Goal: Task Accomplishment & Management: Use online tool/utility

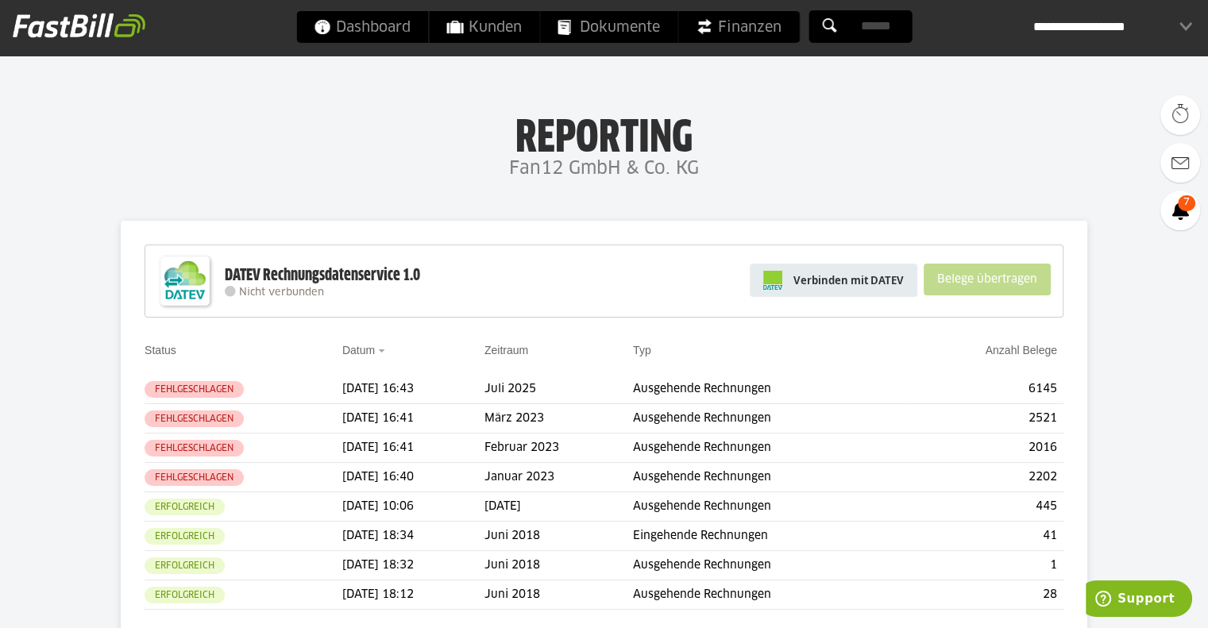
click at [849, 285] on span "Verbinden mit DATEV" at bounding box center [849, 280] width 110 height 16
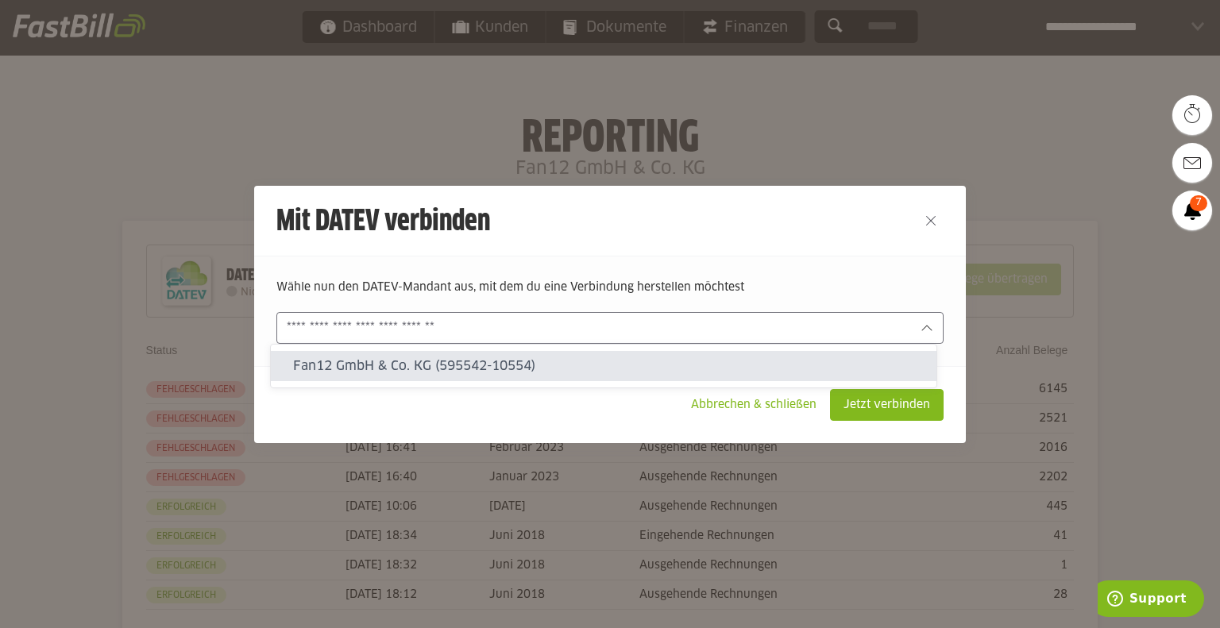
click at [790, 328] on input "text" at bounding box center [599, 327] width 624 height 17
click at [672, 365] on slot "Fan12 GmbH & Co. KG (595542-10554)" at bounding box center [608, 365] width 631 height 17
type input "**********"
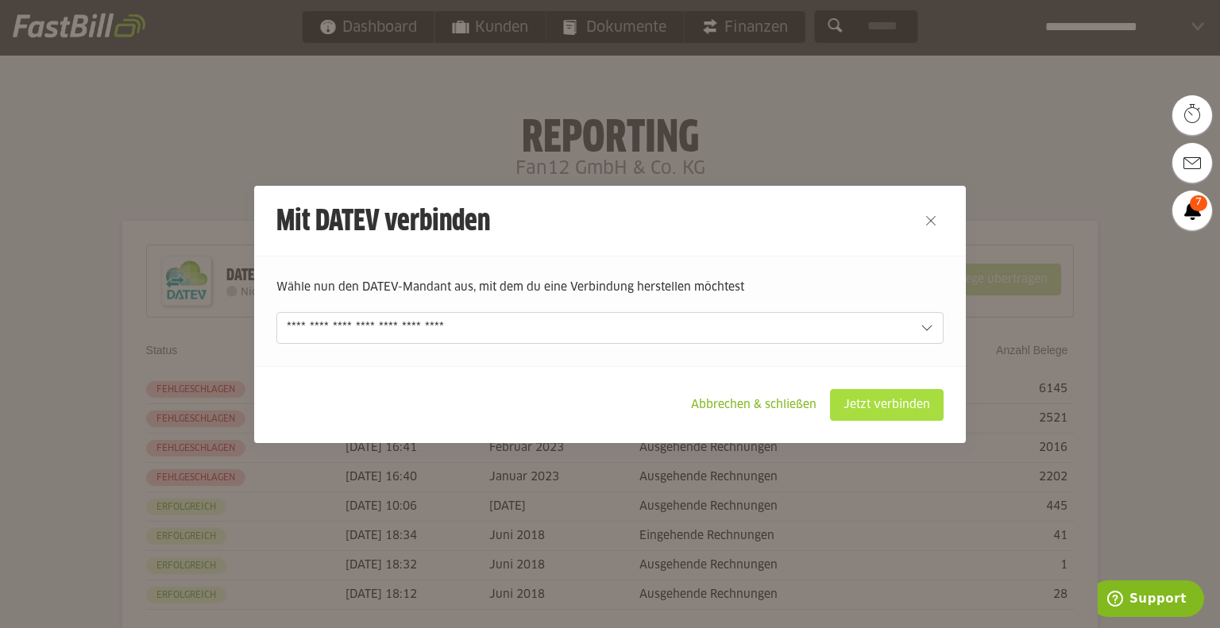
click at [890, 409] on slot "Jetzt verbinden" at bounding box center [887, 405] width 112 height 30
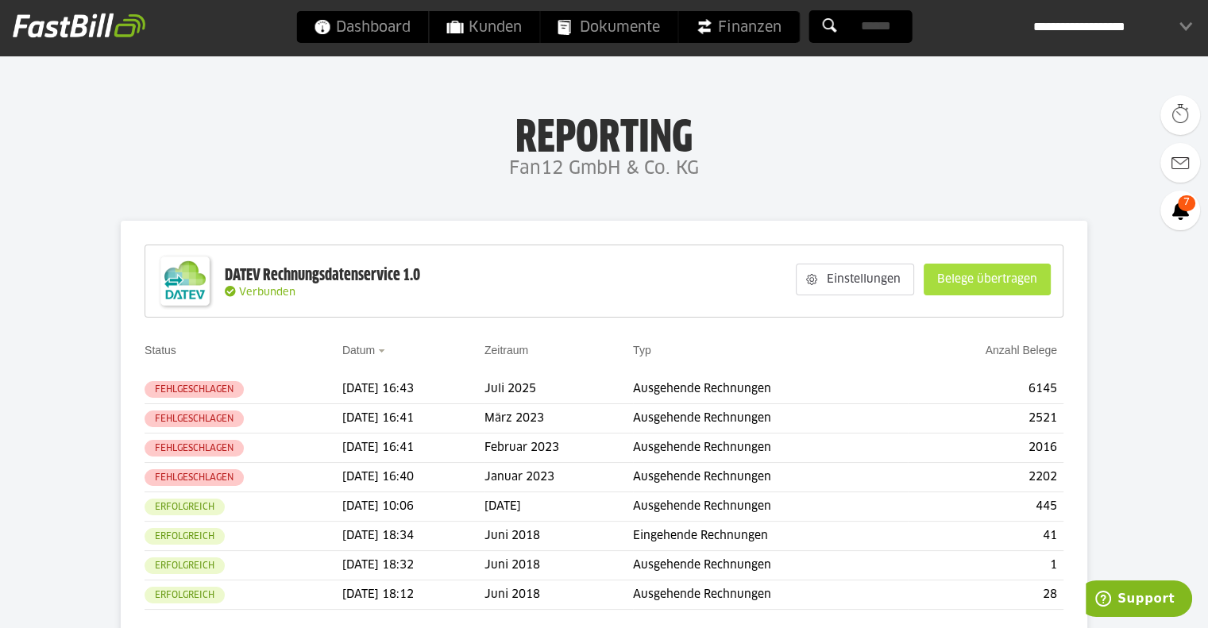
click at [972, 284] on slot "Belege übertragen" at bounding box center [988, 280] width 126 height 30
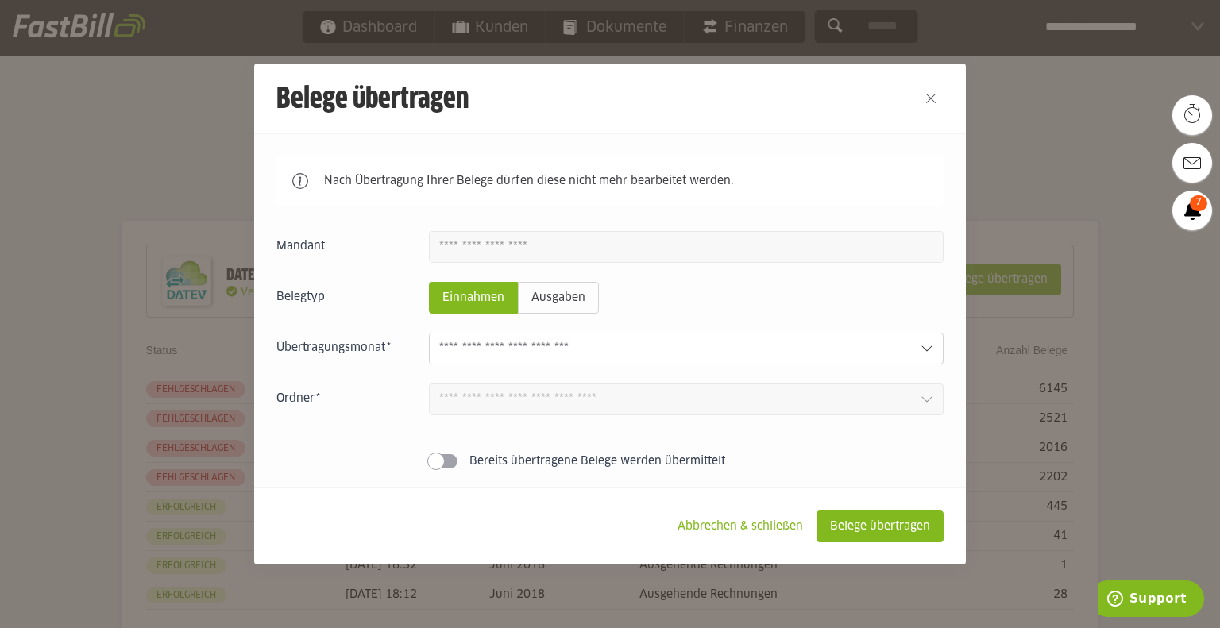
scroll to position [13, 0]
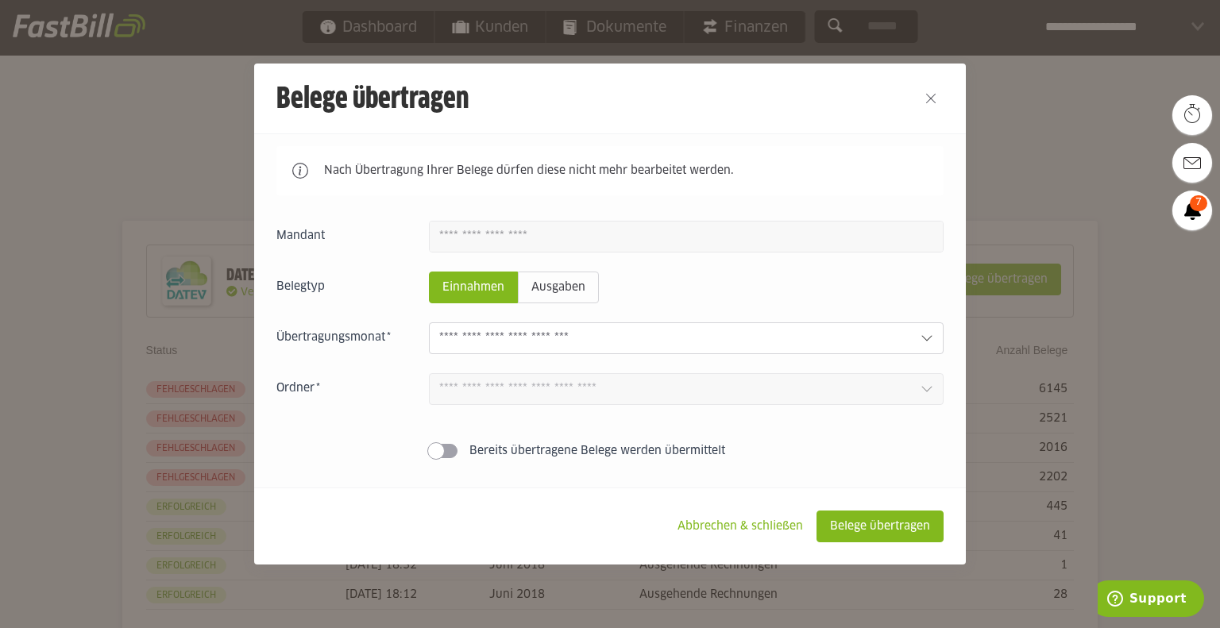
click at [632, 330] on input "text" at bounding box center [673, 338] width 469 height 17
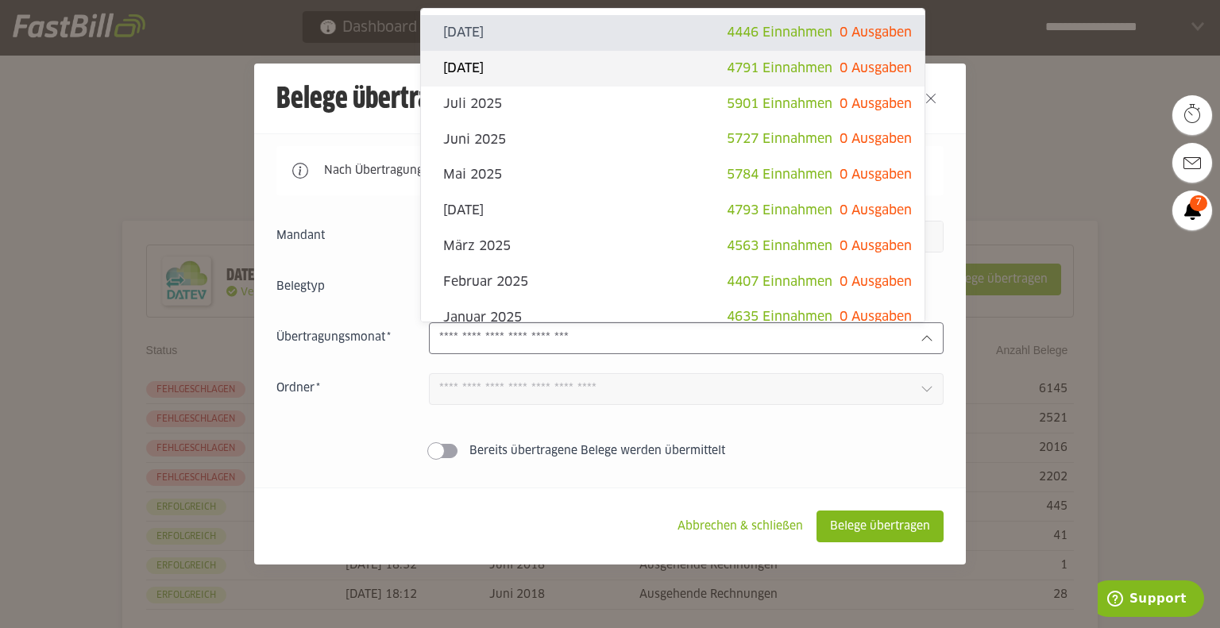
click at [670, 66] on slot "[DATE]" at bounding box center [585, 68] width 284 height 17
type input "**********"
type input "*******"
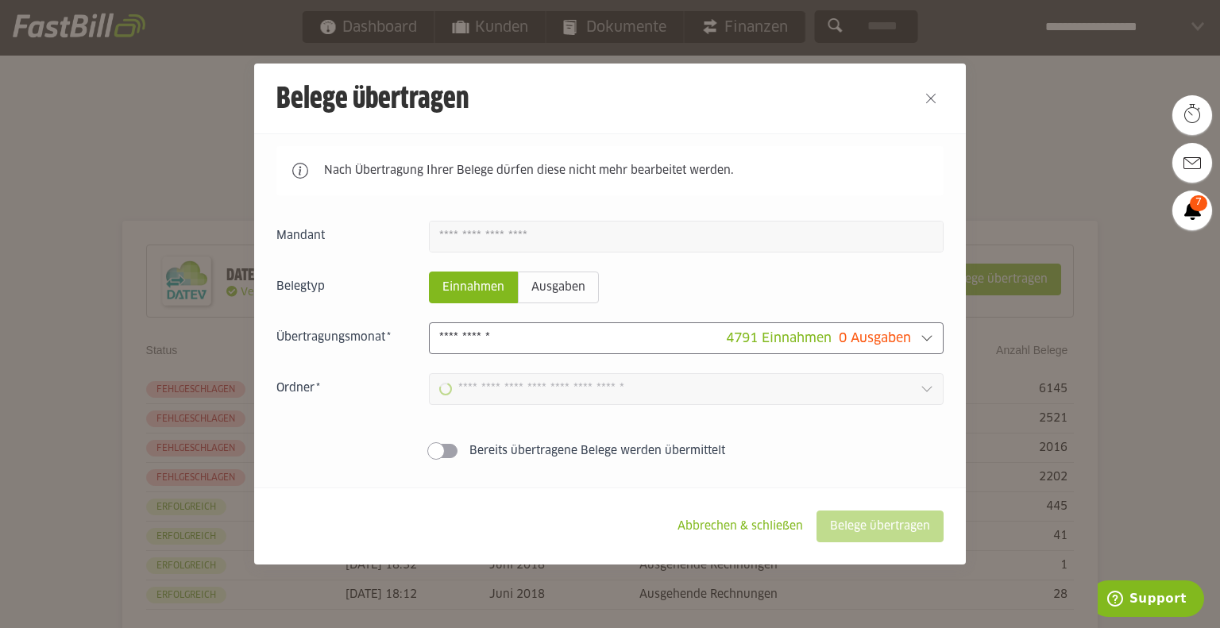
type input "**********"
click at [853, 531] on slot "Belege übertragen" at bounding box center [880, 527] width 126 height 30
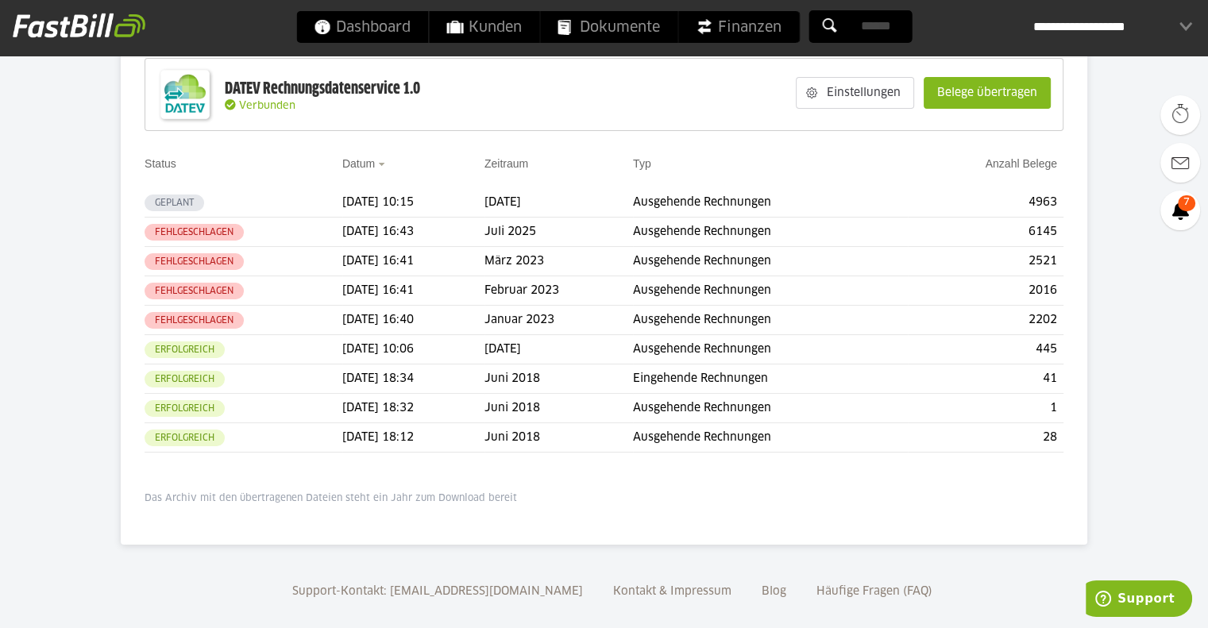
scroll to position [194, 0]
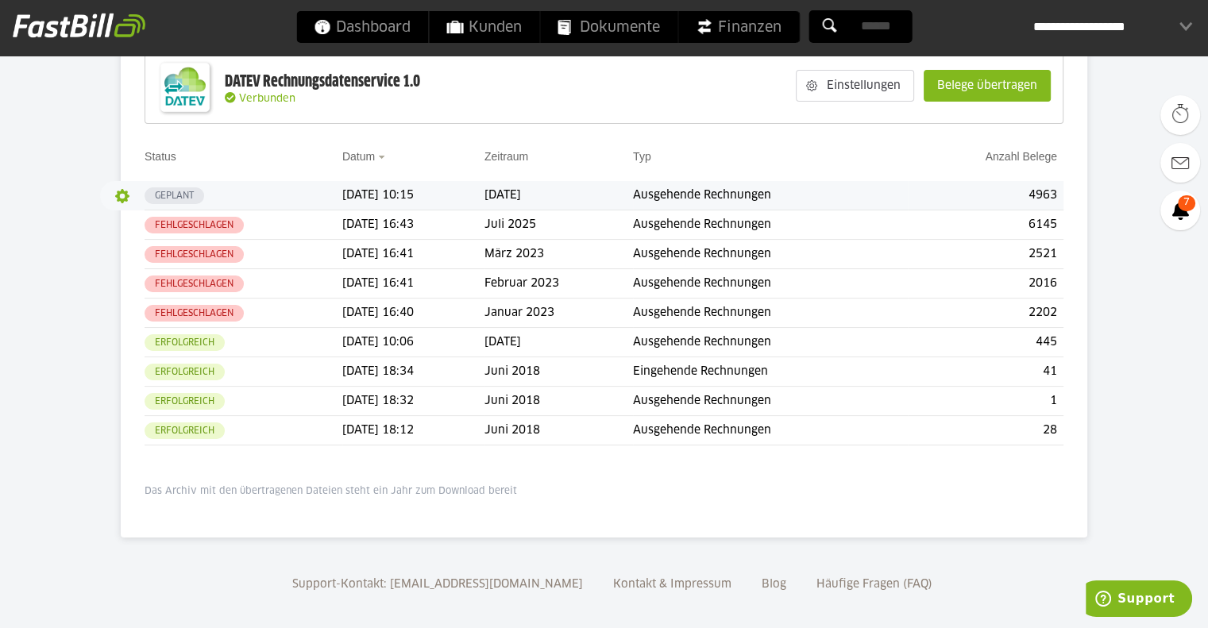
click at [126, 195] on button "button" at bounding box center [122, 196] width 27 height 27
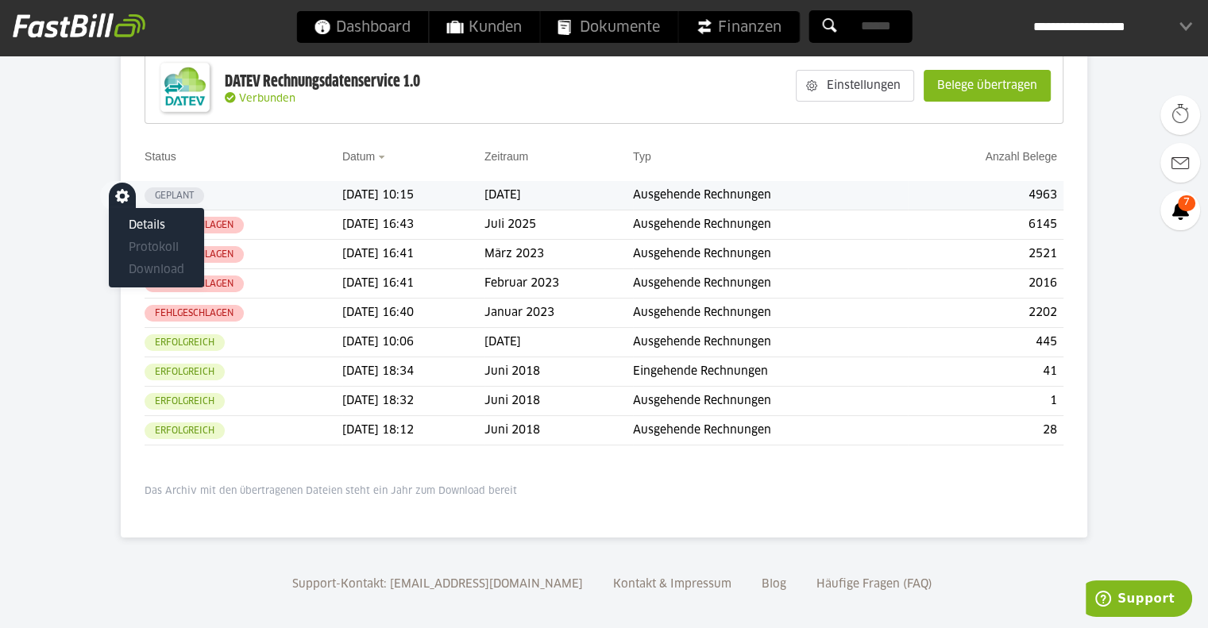
click at [126, 195] on button "button" at bounding box center [122, 196] width 27 height 27
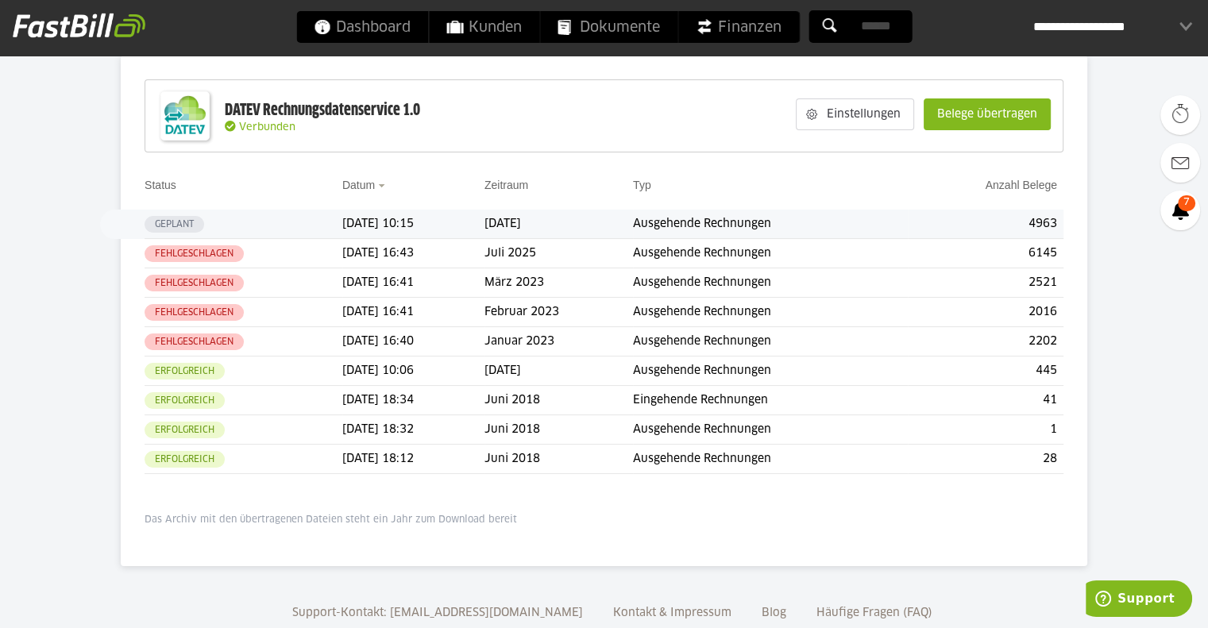
scroll to position [162, 0]
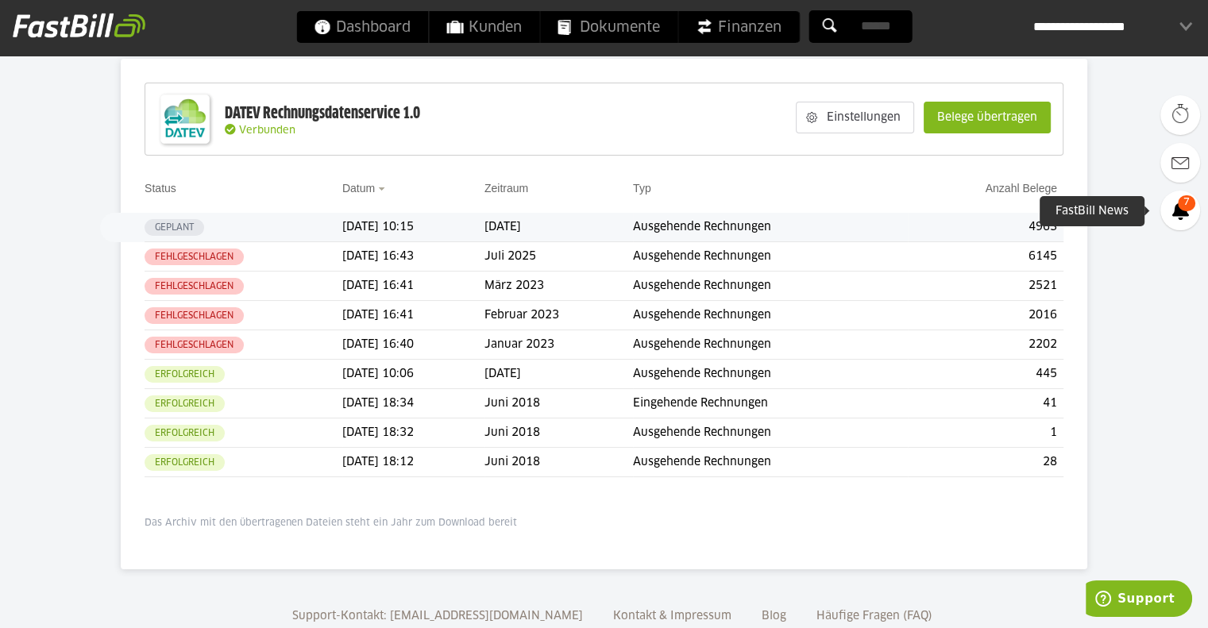
click at [1176, 205] on icon at bounding box center [1180, 210] width 17 height 19
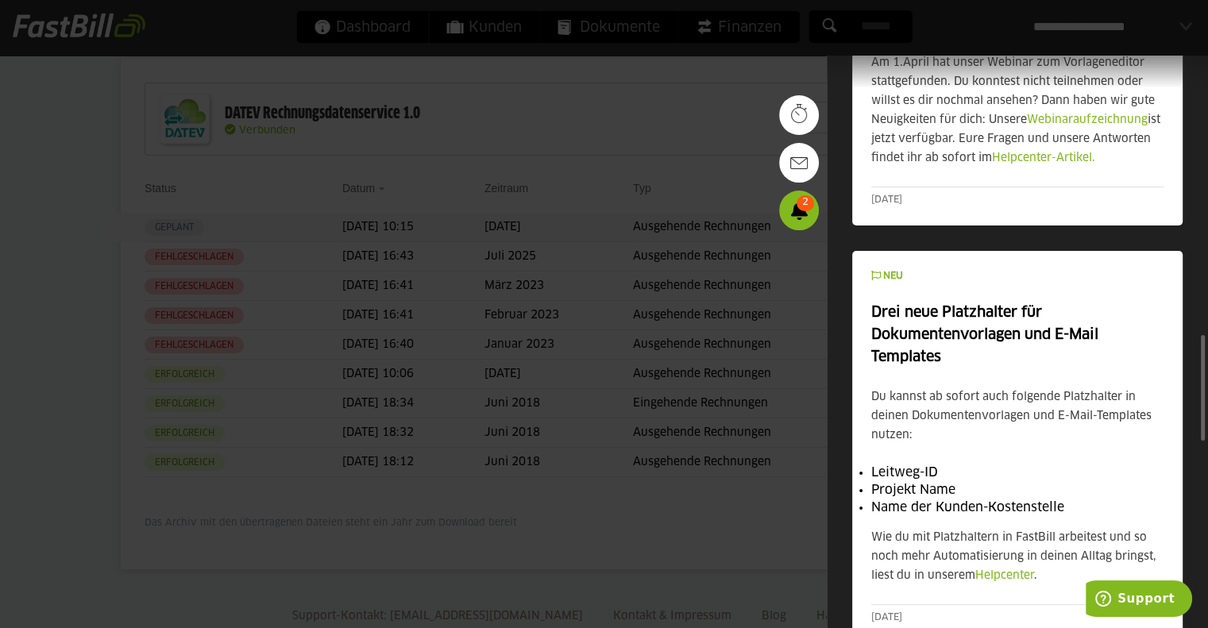
scroll to position [1500, 0]
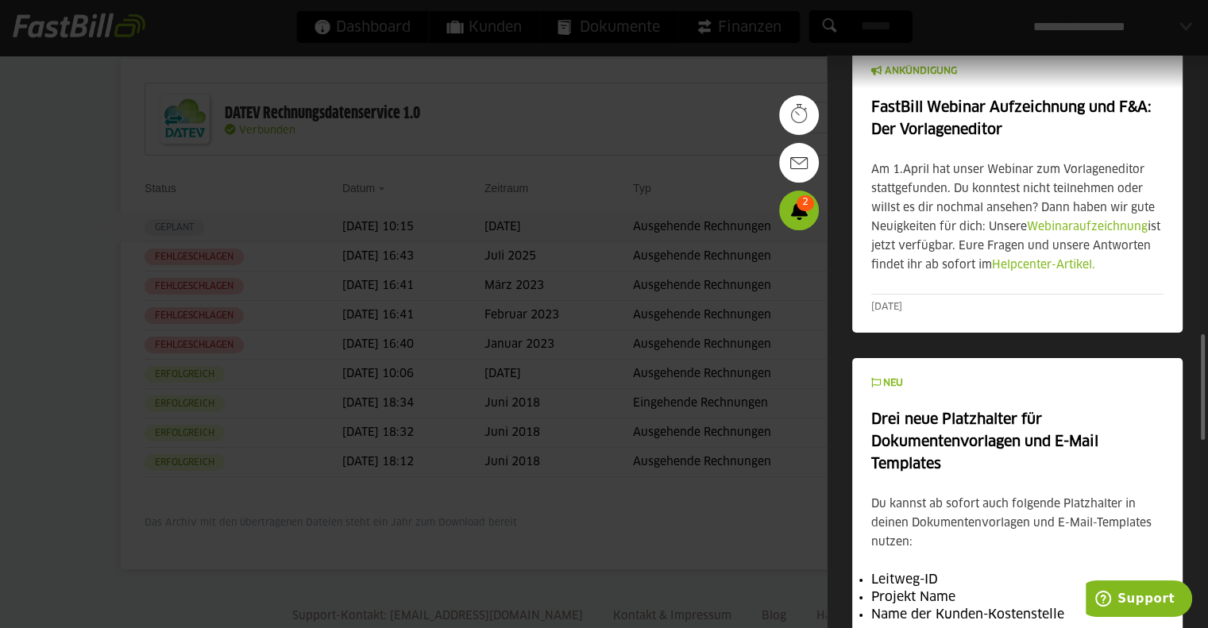
click at [715, 132] on div at bounding box center [604, 314] width 1208 height 628
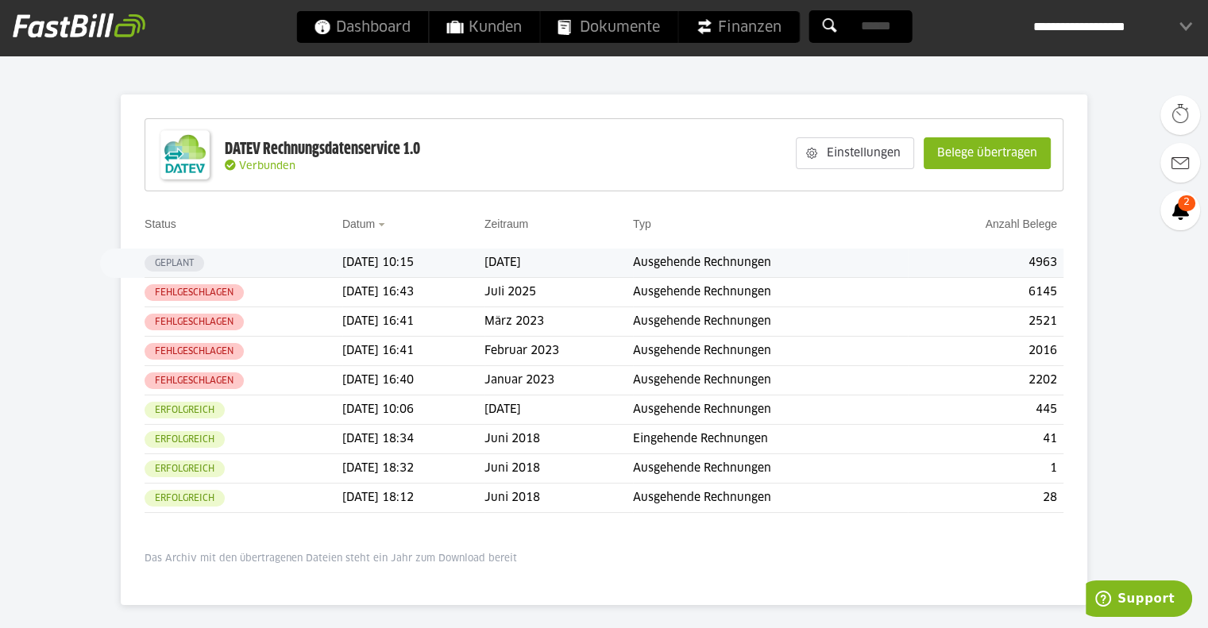
scroll to position [129, 0]
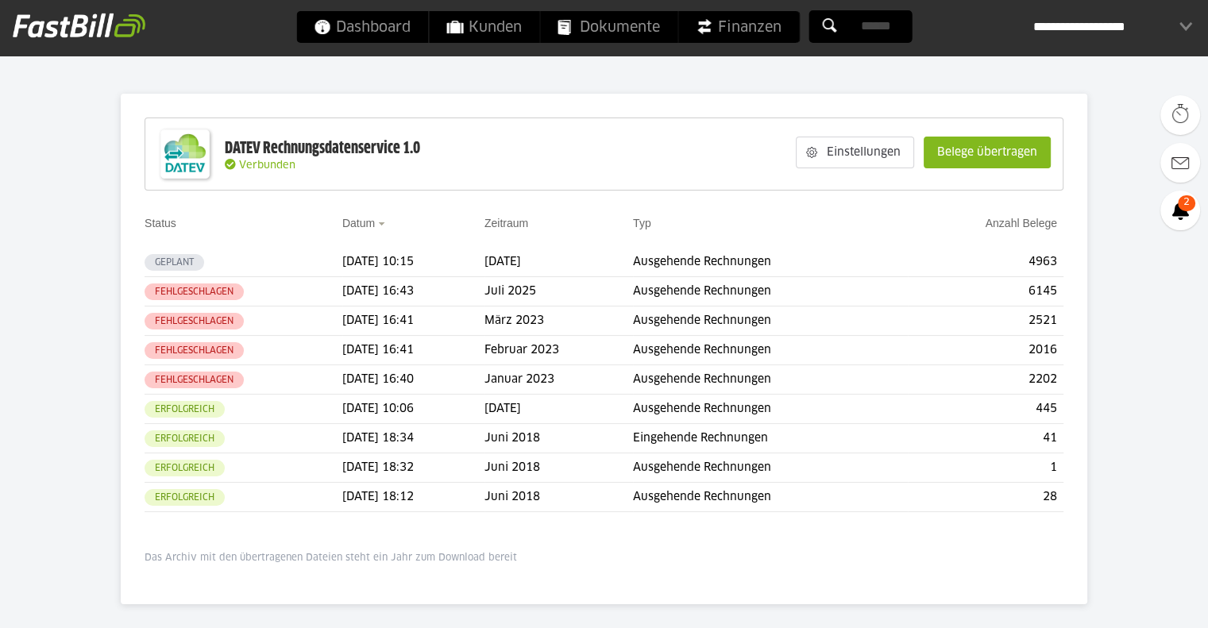
scroll to position [129, 0]
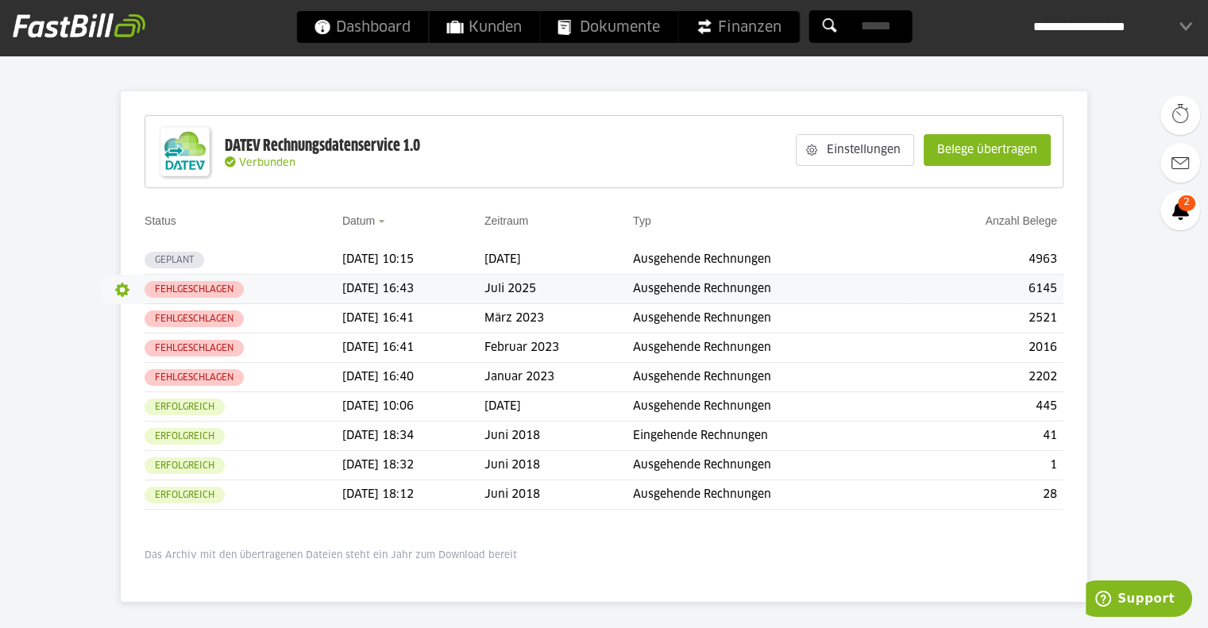
click at [124, 290] on button "button" at bounding box center [122, 289] width 27 height 27
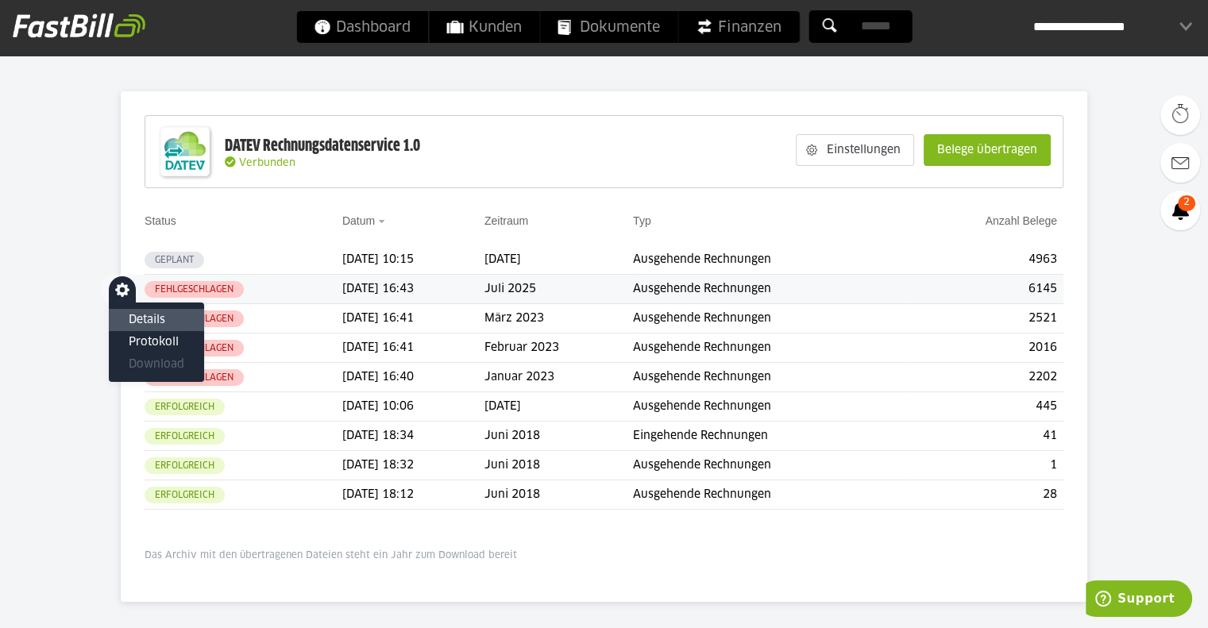
click at [138, 311] on div "Details" at bounding box center [156, 320] width 95 height 22
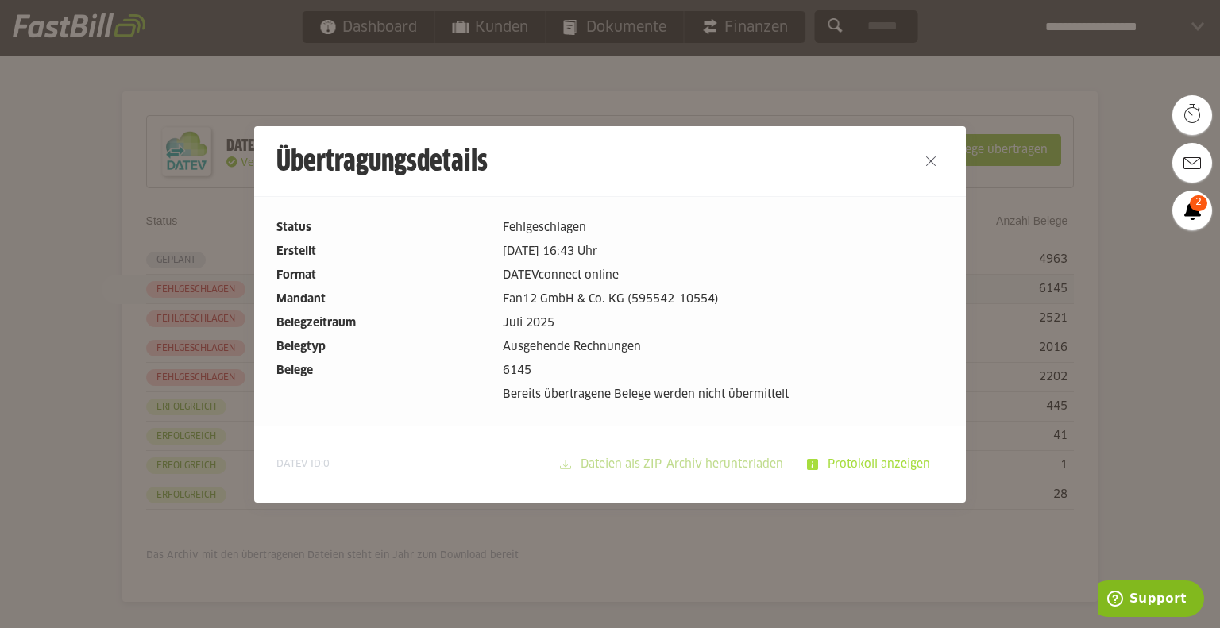
click at [836, 459] on slot "Protokoll anzeigen" at bounding box center [880, 465] width 125 height 30
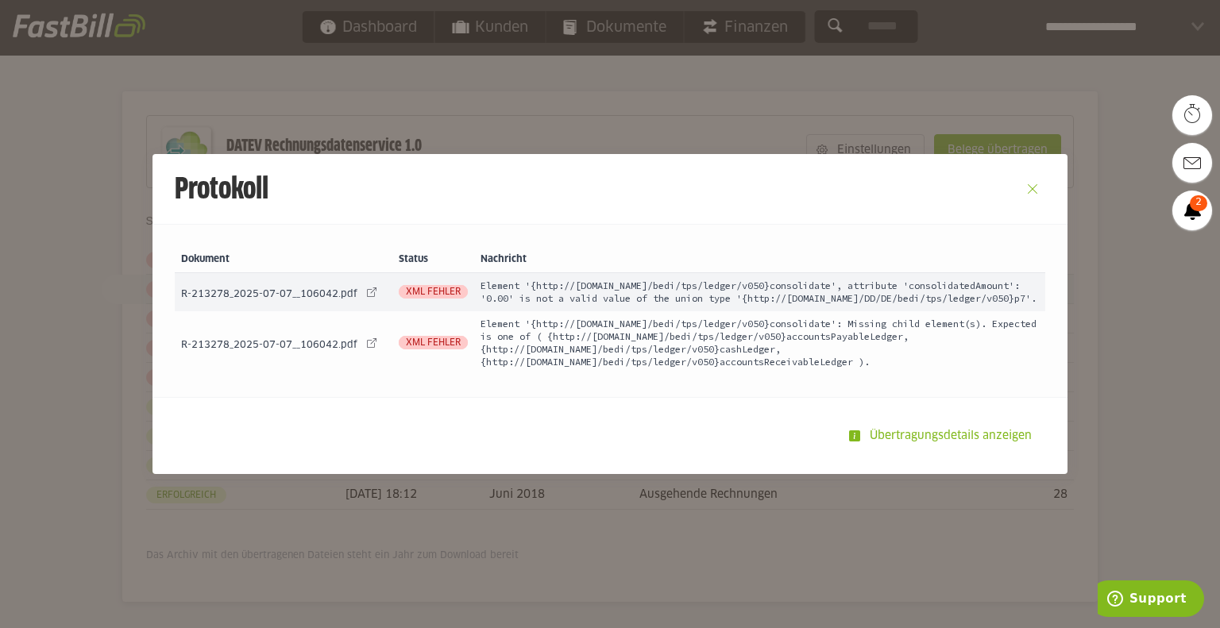
click at [1026, 188] on button "Close" at bounding box center [1032, 188] width 25 height 25
